Goal: Task Accomplishment & Management: Use online tool/utility

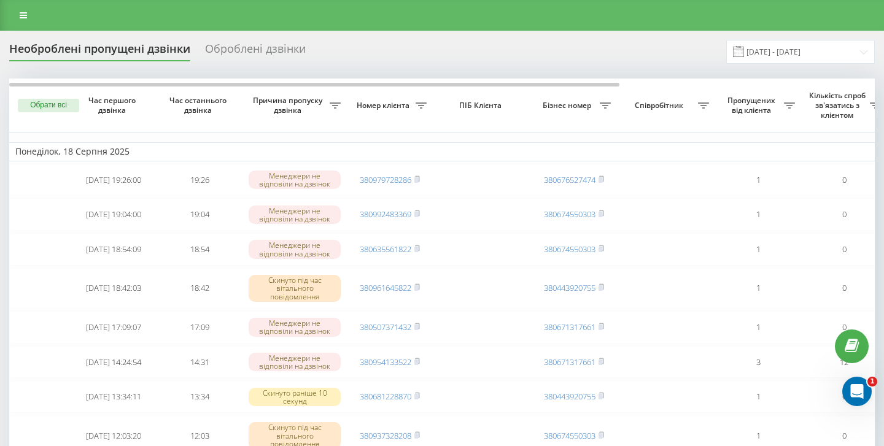
click at [258, 51] on div "Оброблені дзвінки" at bounding box center [255, 51] width 101 height 19
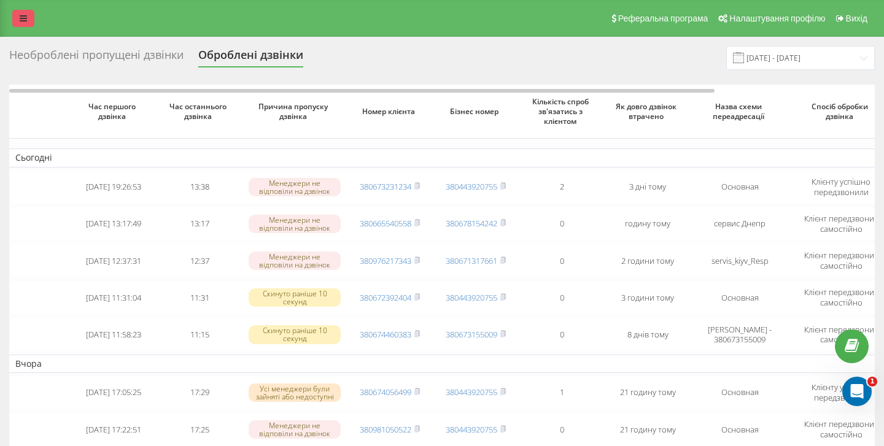
click at [17, 10] on link at bounding box center [23, 18] width 22 height 17
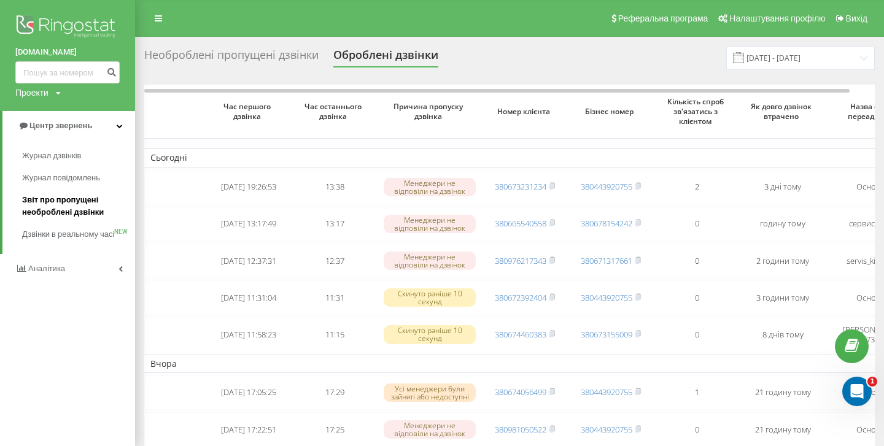
click at [82, 211] on span "Звіт про пропущені необроблені дзвінки" at bounding box center [75, 206] width 107 height 25
click at [251, 55] on div "Необроблені пропущені дзвінки" at bounding box center [231, 57] width 174 height 19
click at [271, 55] on div "Необроблені пропущені дзвінки" at bounding box center [231, 57] width 174 height 19
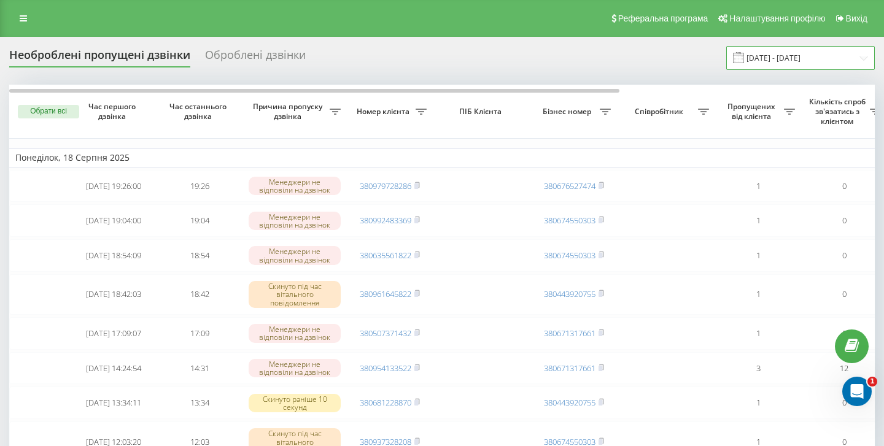
click at [794, 55] on input "[DATE] - [DATE]" at bounding box center [800, 58] width 149 height 24
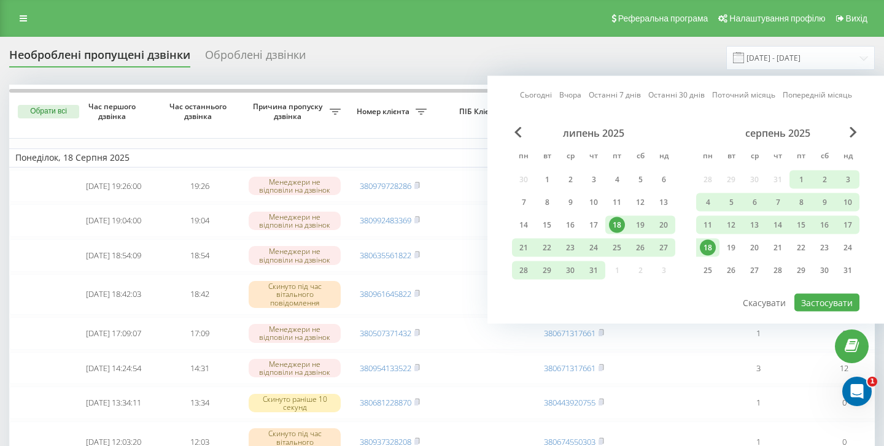
click at [532, 86] on div "Сьогодні Вчора Останні 7 днів Останні 30 днів Поточний місяць Попередній місяць…" at bounding box center [685, 200] width 397 height 248
click at [532, 92] on link "Сьогодні" at bounding box center [536, 95] width 32 height 12
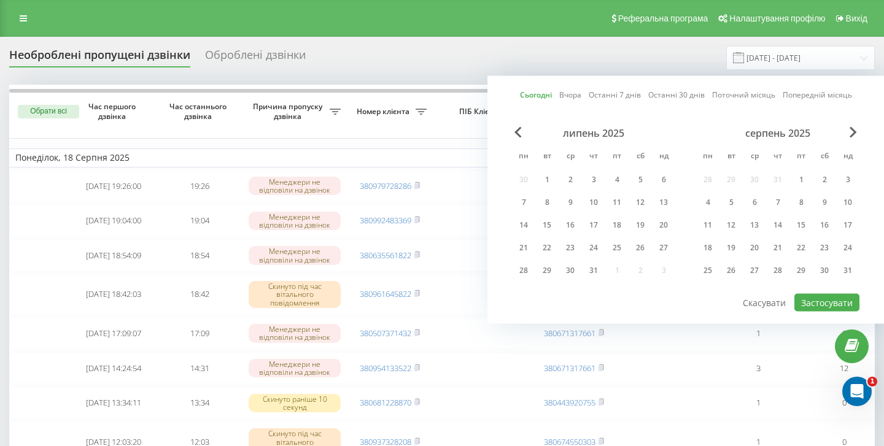
click at [812, 288] on div "липень 2025 пн вт ср чт пт сб нд 30 1 2 3 4 5 6 7 8 9 10 11 12 13 14 15 16 17 1…" at bounding box center [685, 210] width 347 height 166
click at [814, 304] on button "Застосувати" at bounding box center [826, 303] width 65 height 18
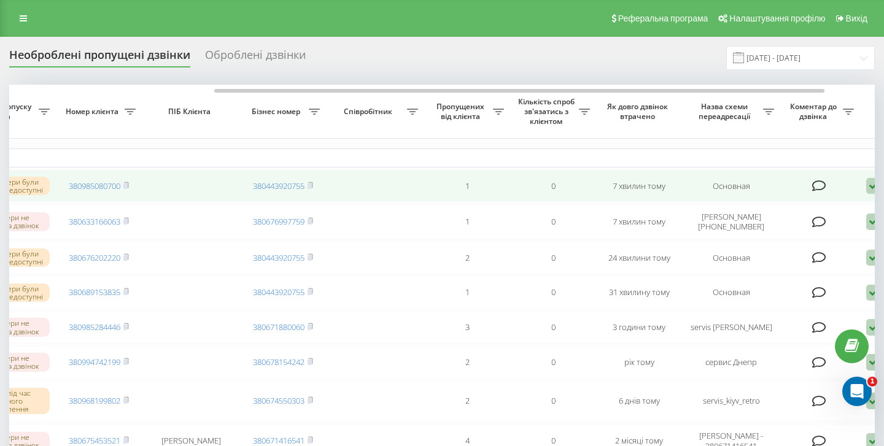
scroll to position [0, 290]
type input "[DATE] - [DATE]"
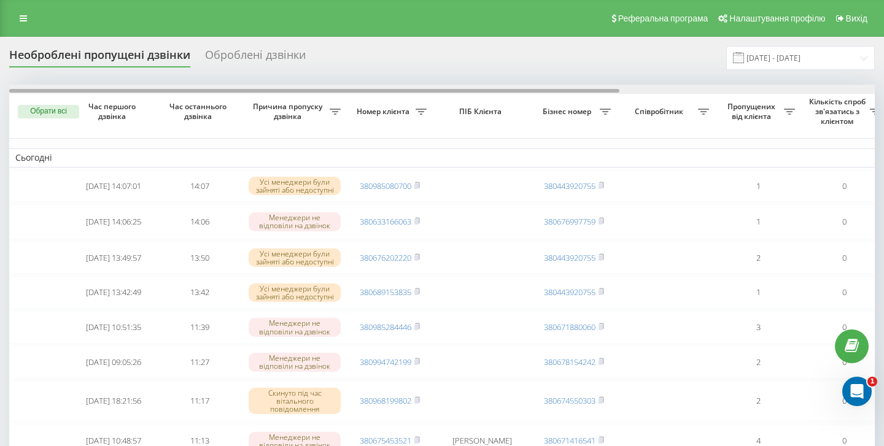
drag, startPoint x: 333, startPoint y: 90, endPoint x: 125, endPoint y: 103, distance: 208.5
click at [125, 103] on div "Обрати всі Час першого дзвінка Час останнього дзвінка Причина пропуску дзвінка …" at bounding box center [442, 390] width 866 height 610
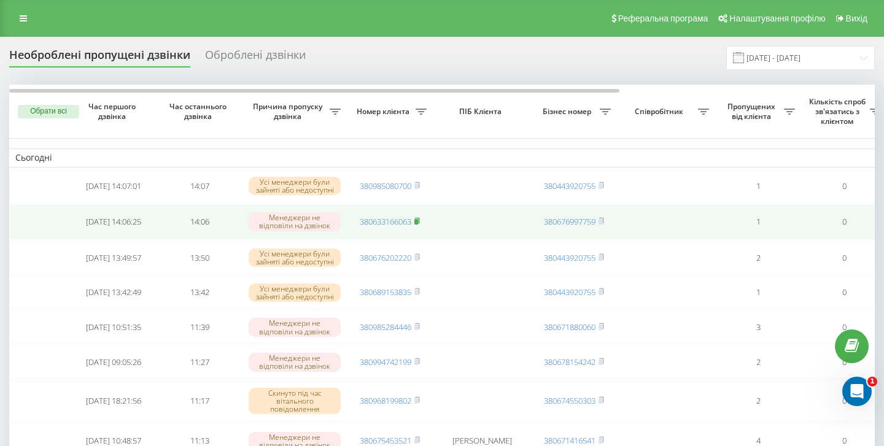
click at [420, 223] on icon at bounding box center [417, 220] width 6 height 7
